Goal: Information Seeking & Learning: Learn about a topic

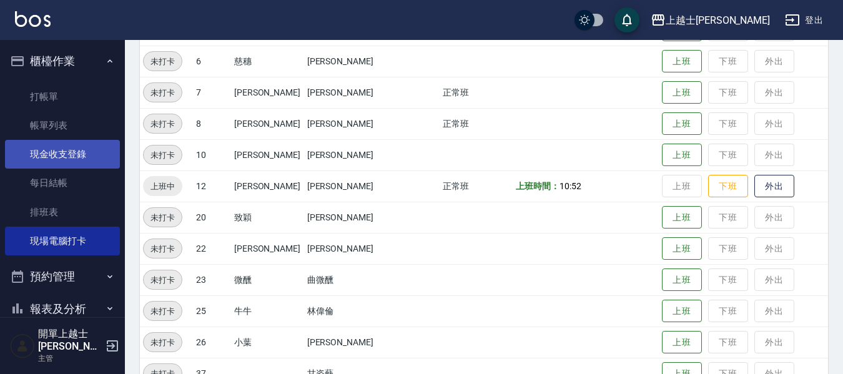
scroll to position [250, 0]
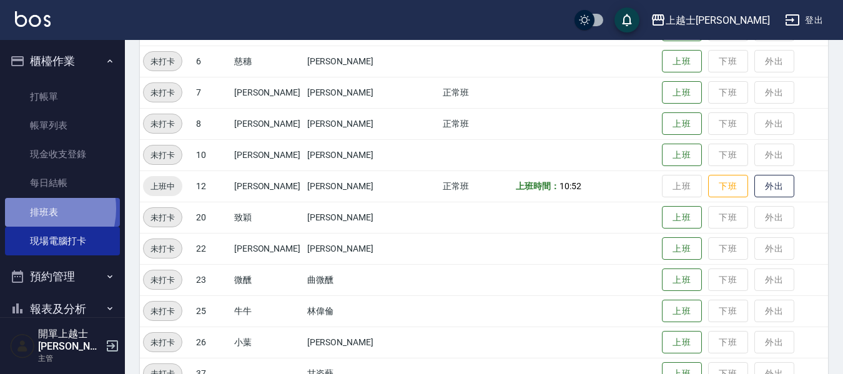
click at [37, 208] on link "排班表" at bounding box center [62, 212] width 115 height 29
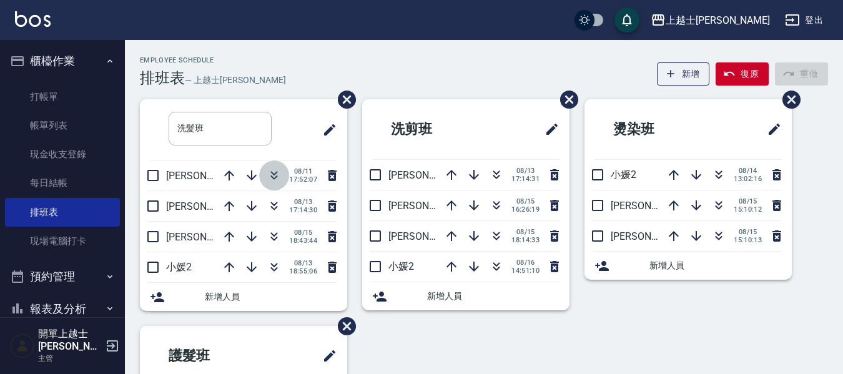
click at [275, 178] on icon "button" at bounding box center [274, 177] width 7 height 4
click at [324, 11] on div "上越士林 登出" at bounding box center [421, 20] width 843 height 40
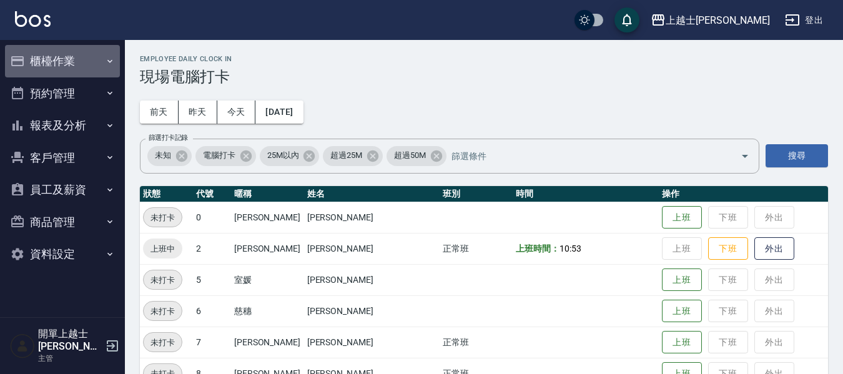
click at [49, 54] on button "櫃檯作業" at bounding box center [62, 61] width 115 height 32
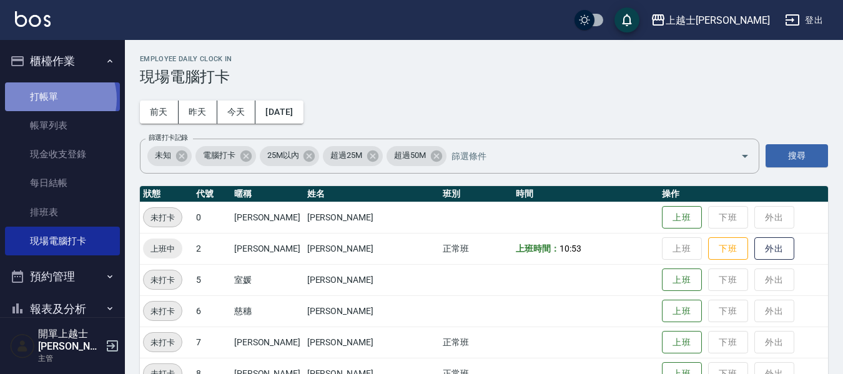
click at [56, 99] on link "打帳單" at bounding box center [62, 96] width 115 height 29
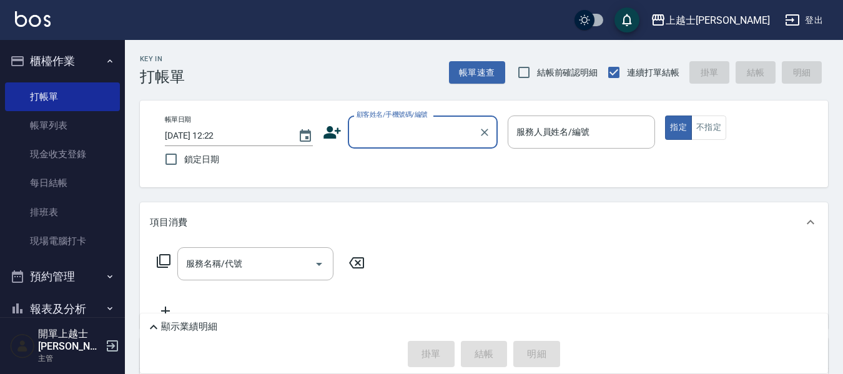
scroll to position [77, 0]
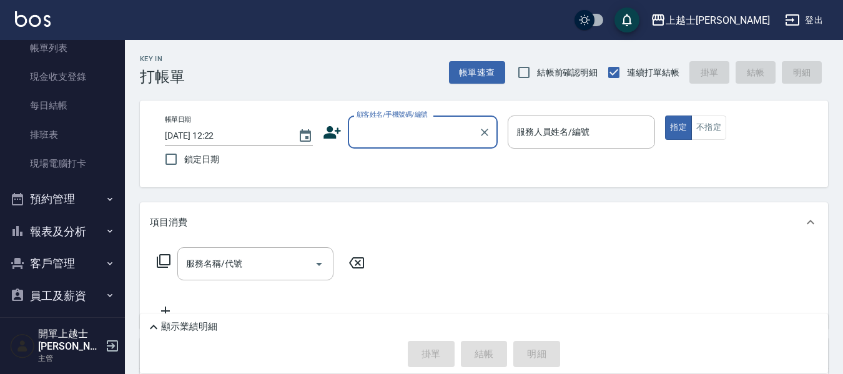
click at [67, 234] on button "報表及分析" at bounding box center [62, 231] width 115 height 32
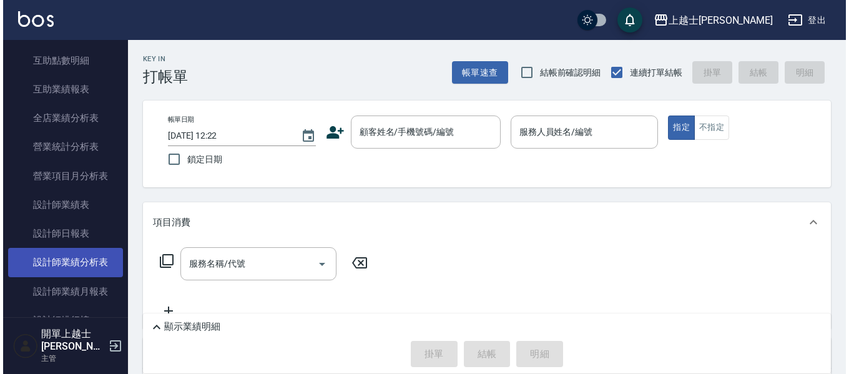
scroll to position [452, 0]
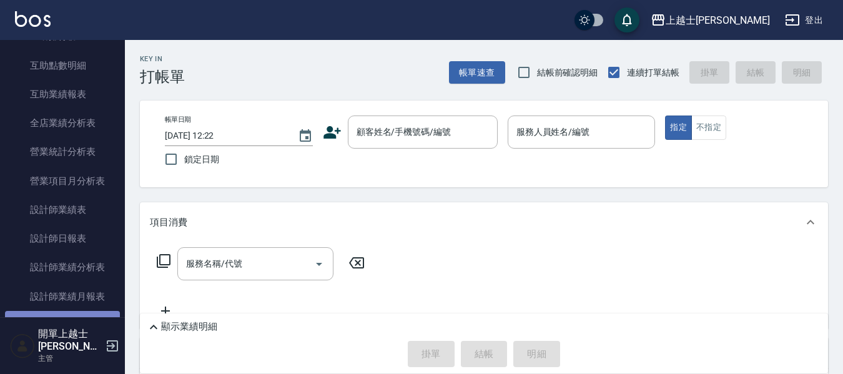
click at [76, 318] on link "設計師排行榜" at bounding box center [62, 325] width 115 height 29
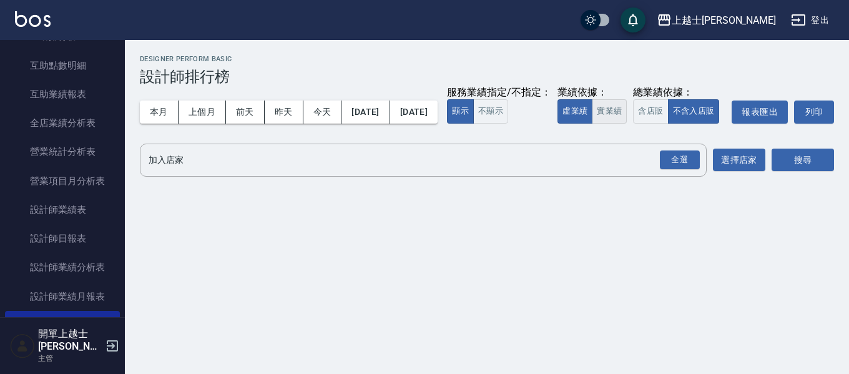
click at [592, 124] on button "實業績" at bounding box center [609, 111] width 35 height 24
click at [681, 170] on div "全選" at bounding box center [680, 159] width 40 height 19
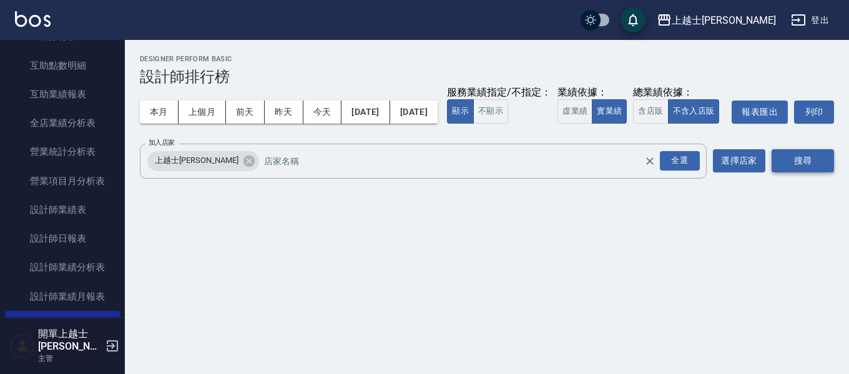
click at [813, 172] on button "搜尋" at bounding box center [802, 160] width 62 height 23
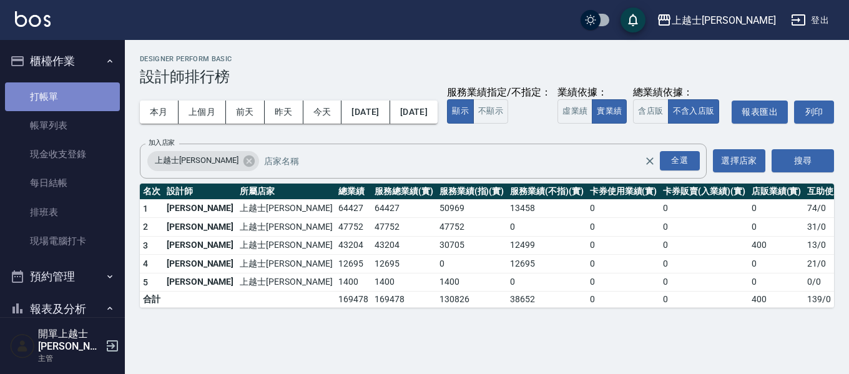
click at [66, 104] on link "打帳單" at bounding box center [62, 96] width 115 height 29
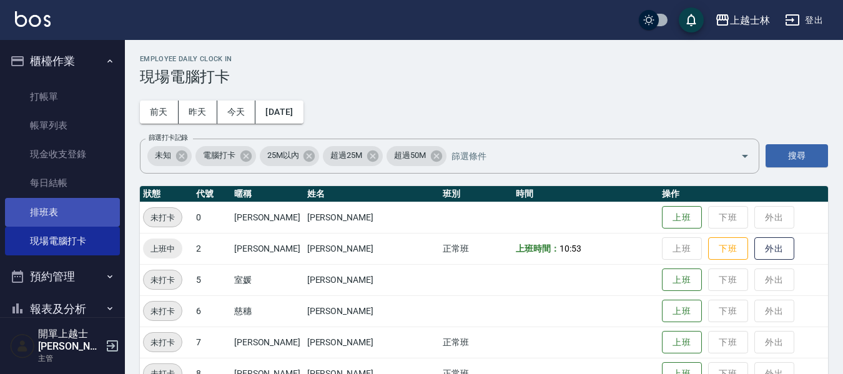
click at [83, 221] on link "排班表" at bounding box center [62, 212] width 115 height 29
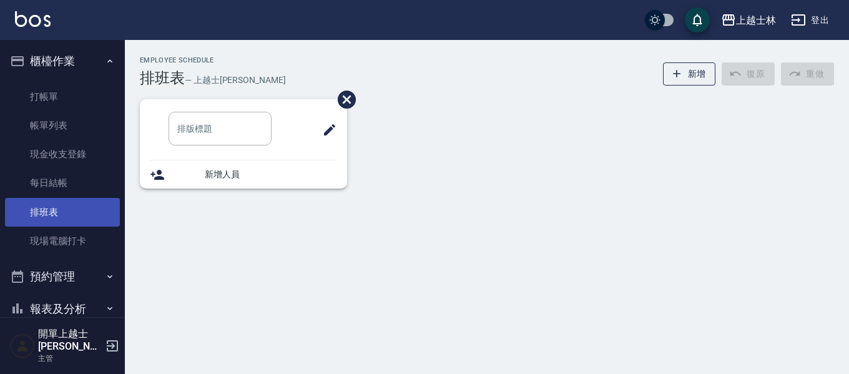
type input "洗髮班"
